Goal: Task Accomplishment & Management: Use online tool/utility

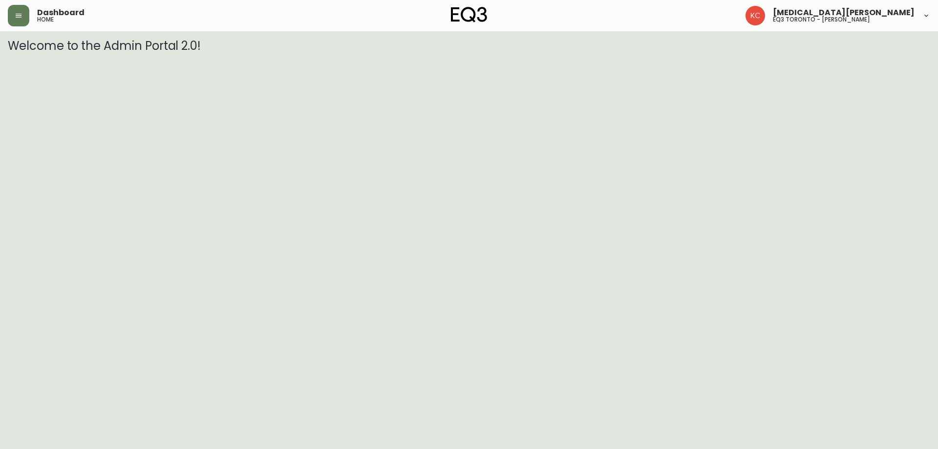
click at [148, 53] on html "Dashboard home [MEDICAL_DATA][PERSON_NAME] eq3 toronto - [PERSON_NAME] Welcome …" at bounding box center [469, 26] width 938 height 53
click at [21, 17] on icon "button" at bounding box center [19, 16] width 8 height 8
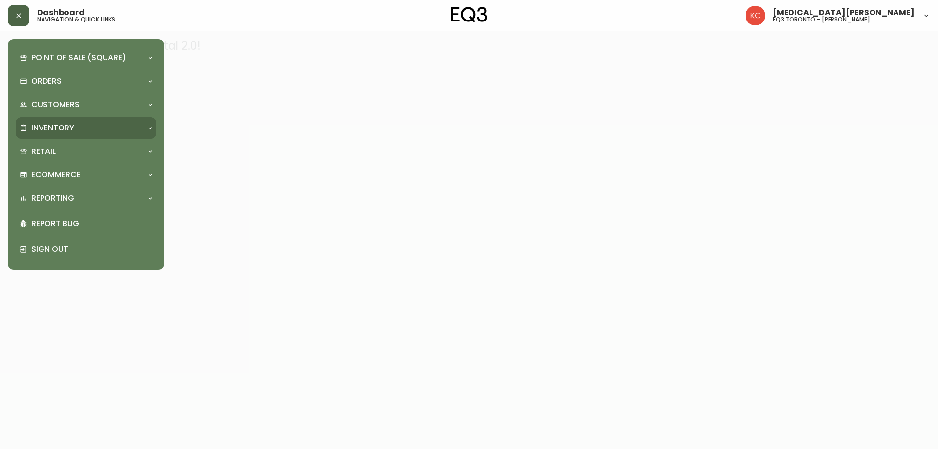
click at [66, 123] on p "Inventory" at bounding box center [52, 128] width 43 height 11
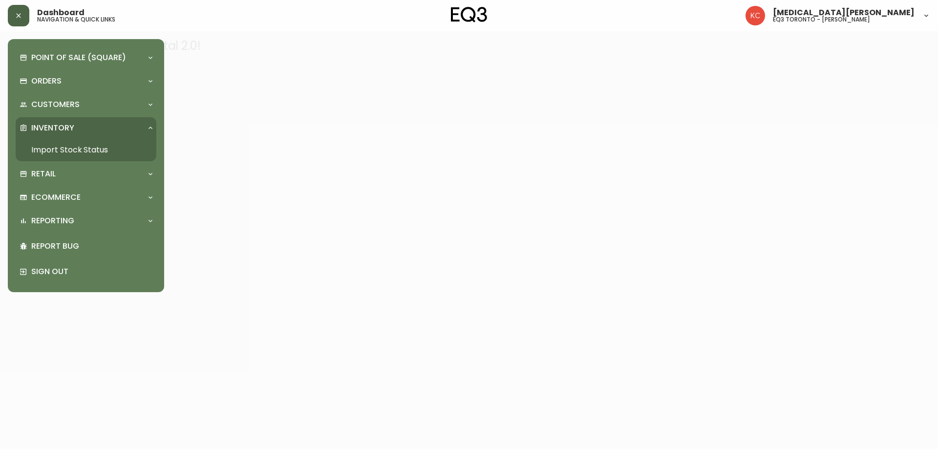
click at [73, 148] on link "Import Stock Status" at bounding box center [86, 150] width 141 height 22
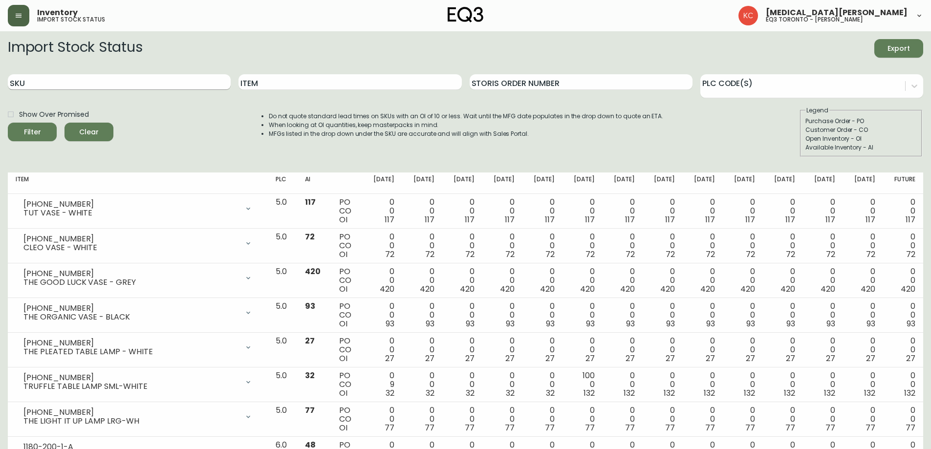
click at [129, 80] on input "SKU" at bounding box center [119, 82] width 223 height 16
paste input "[PHONE_NUMBER]"
click at [8, 123] on button "Filter" at bounding box center [32, 132] width 49 height 19
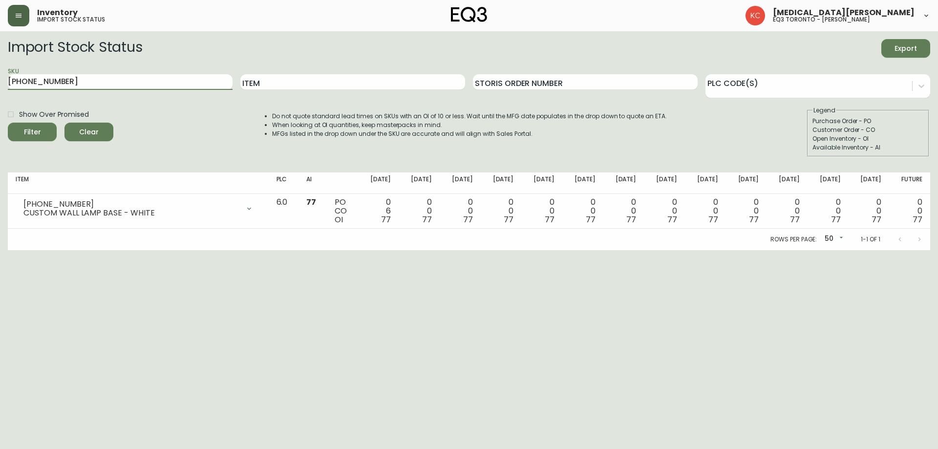
drag, startPoint x: 0, startPoint y: 83, endPoint x: 42, endPoint y: 109, distance: 49.4
click at [0, 85] on main "Import Stock Status Export SKU [PHONE_NUMBER] Item Storis Order Number PLC Code…" at bounding box center [469, 140] width 938 height 219
paste input "523"
type input "[PHONE_NUMBER]"
click at [8, 123] on button "Filter" at bounding box center [32, 132] width 49 height 19
